Goal: Task Accomplishment & Management: Use online tool/utility

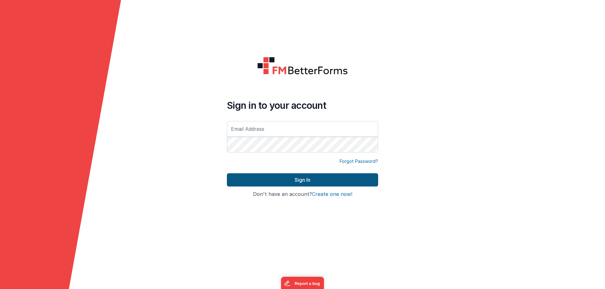
type input "[PERSON_NAME][EMAIL_ADDRESS][DOMAIN_NAME]"
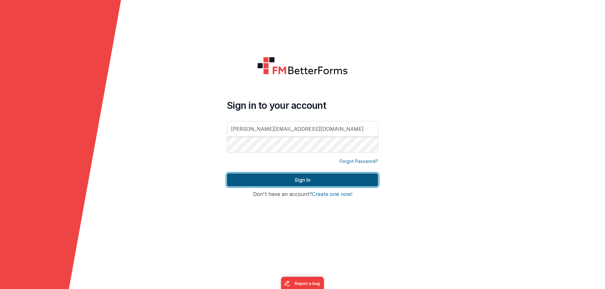
click at [292, 179] on button "Sign In" at bounding box center [302, 180] width 151 height 13
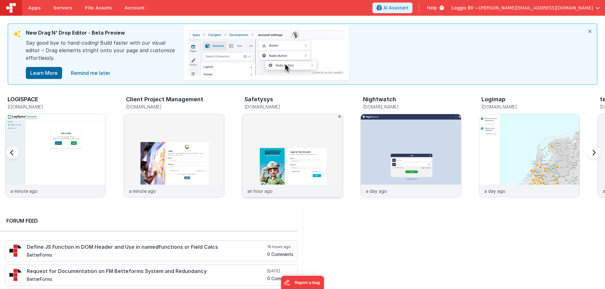
click at [293, 140] on img at bounding box center [292, 164] width 100 height 100
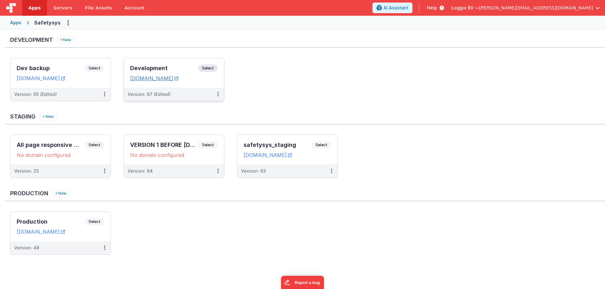
click at [178, 79] on link "[DOMAIN_NAME]" at bounding box center [154, 78] width 48 height 6
click at [208, 69] on span "Select" at bounding box center [208, 69] width 20 height 8
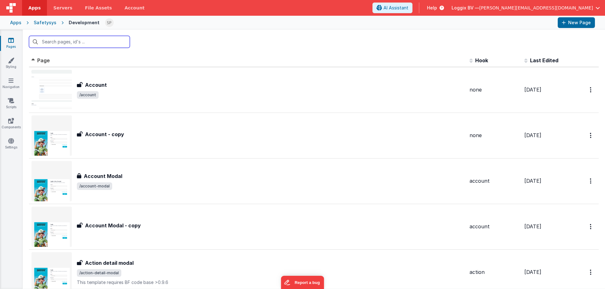
click at [72, 40] on input "text" at bounding box center [79, 42] width 101 height 12
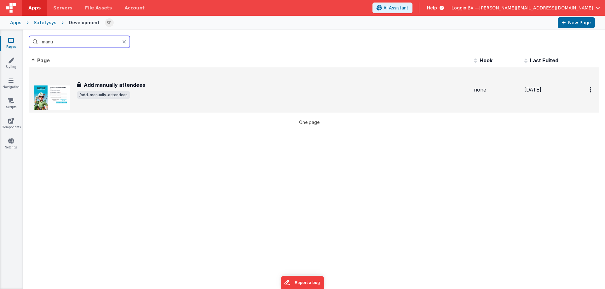
type input "manu"
click at [139, 86] on h3 "Add manually attendees" at bounding box center [114, 85] width 61 height 8
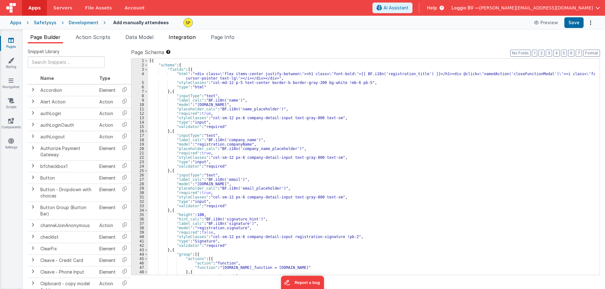
click at [181, 37] on span "Integration" at bounding box center [182, 37] width 27 height 6
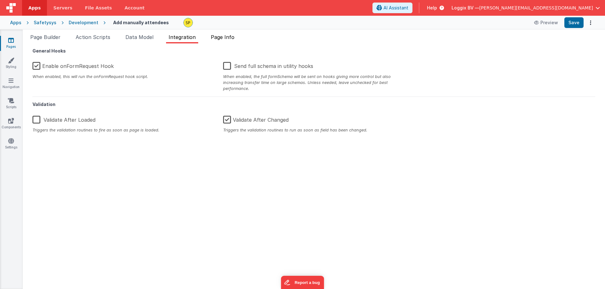
click at [228, 37] on span "Page Info" at bounding box center [223, 37] width 24 height 6
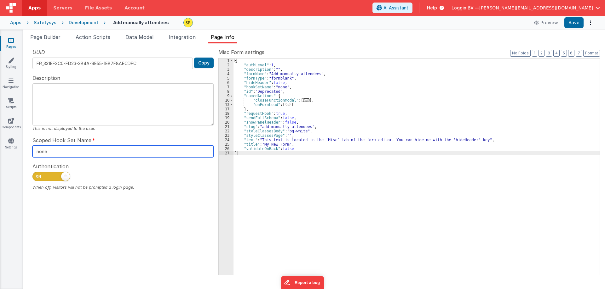
click at [54, 151] on input "none" at bounding box center [122, 152] width 181 height 12
drag, startPoint x: 54, startPoint y: 151, endPoint x: 35, endPoint y: 151, distance: 18.9
click at [35, 151] on input "none" at bounding box center [122, 152] width 181 height 12
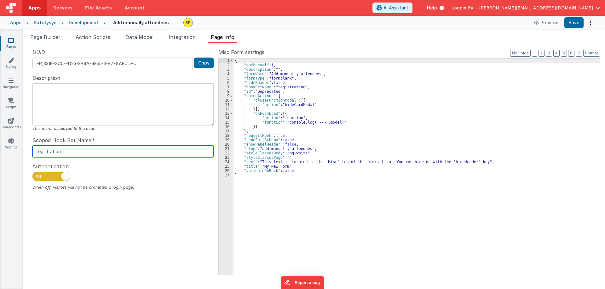
type input "registration"
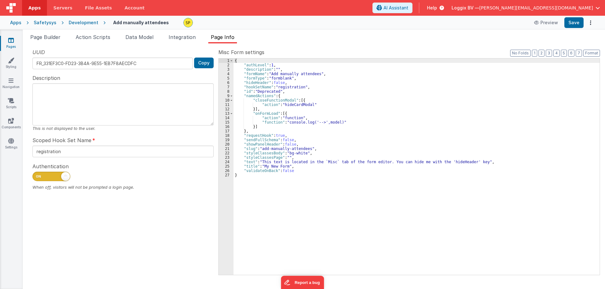
click at [151, 134] on div "UUID FR_331EF3C0-FD23-3B4A-9E55-1EB7F8AECDFC Copy Description This is not displ…" at bounding box center [123, 162] width 191 height 226
click at [571, 22] on button "Save" at bounding box center [573, 22] width 19 height 11
